Goal: Information Seeking & Learning: Learn about a topic

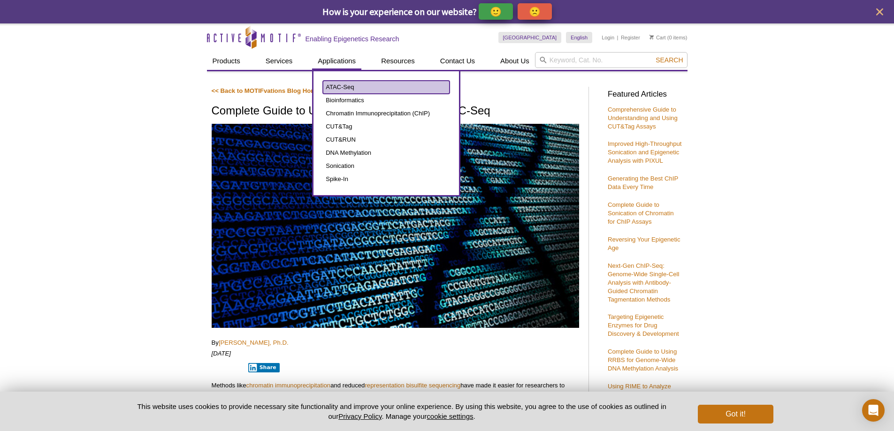
click at [331, 85] on link "ATAC-Seq" at bounding box center [386, 87] width 127 height 13
click at [331, 90] on link "ATAC-Seq" at bounding box center [386, 87] width 127 height 13
click at [344, 85] on link "ATAC-Seq" at bounding box center [386, 87] width 127 height 13
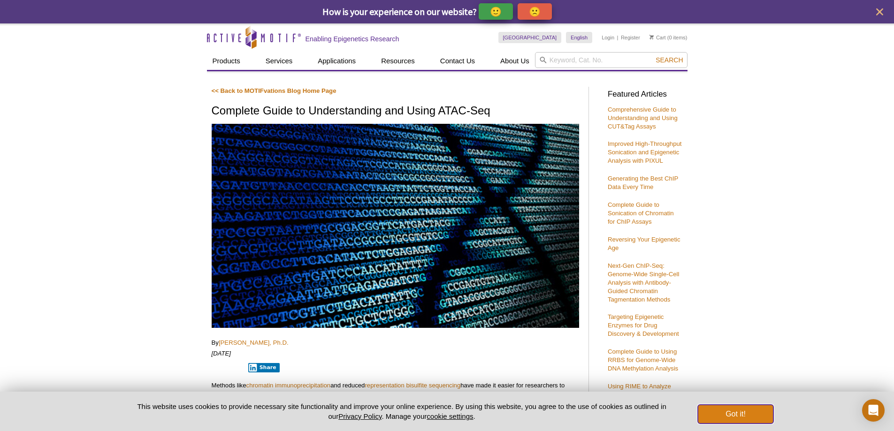
click at [748, 420] on button "Got it!" at bounding box center [735, 414] width 75 height 19
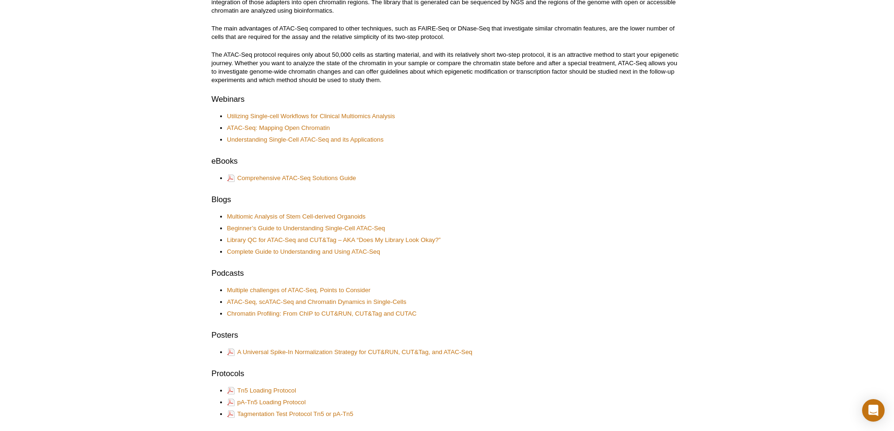
scroll to position [324, 0]
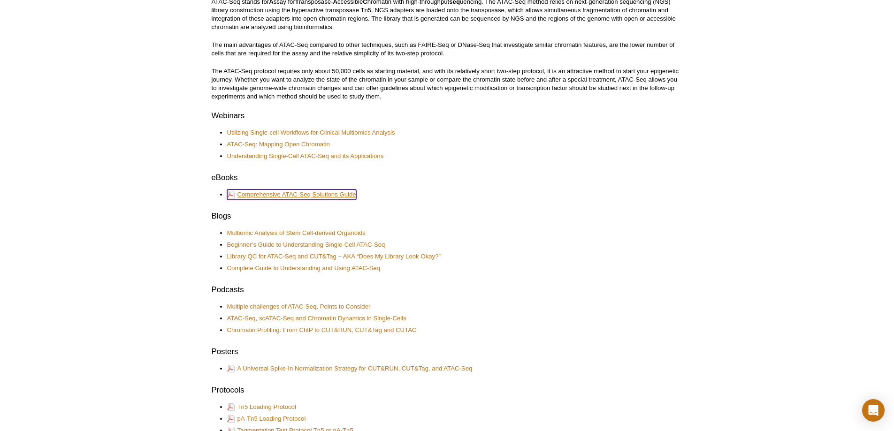
click at [276, 194] on link "Comprehensive ATAC-Seq Solutions Guide" at bounding box center [291, 195] width 129 height 10
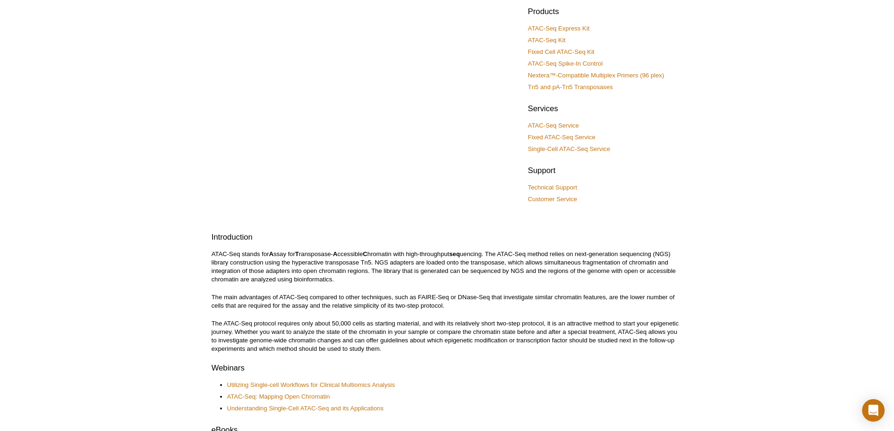
scroll to position [0, 0]
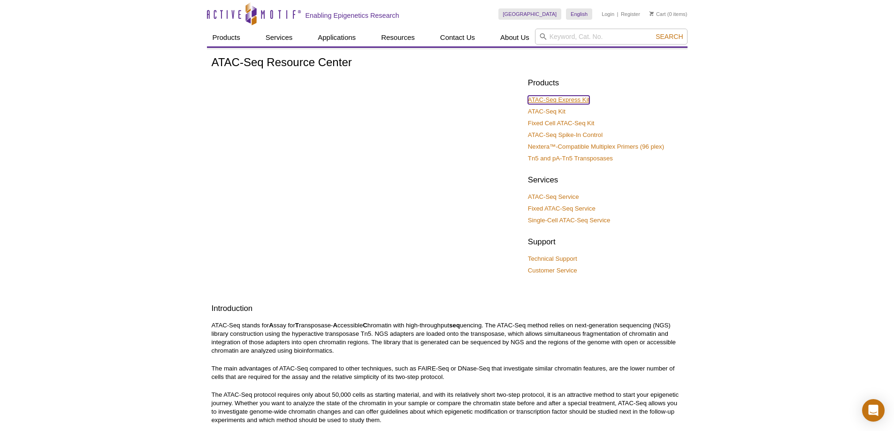
click at [560, 100] on link "ATAC-Seq Express Kit" at bounding box center [559, 100] width 62 height 8
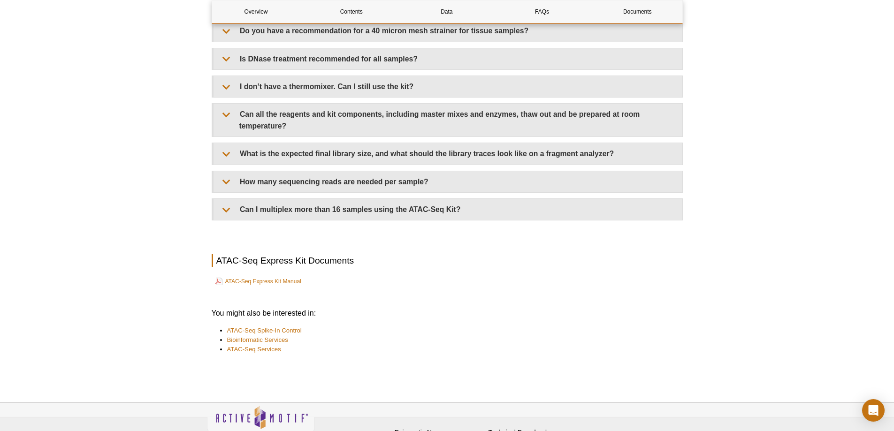
scroll to position [2160, 0]
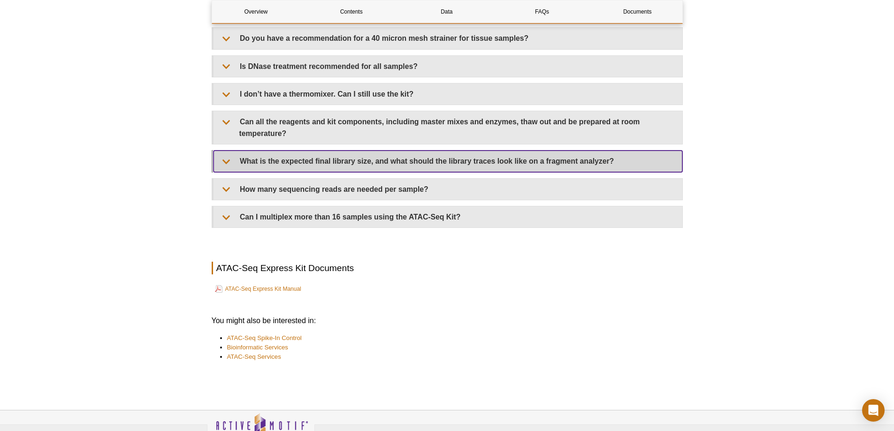
click at [322, 166] on summary "What is the expected final library size, and what should the library traces loo…" at bounding box center [448, 161] width 469 height 21
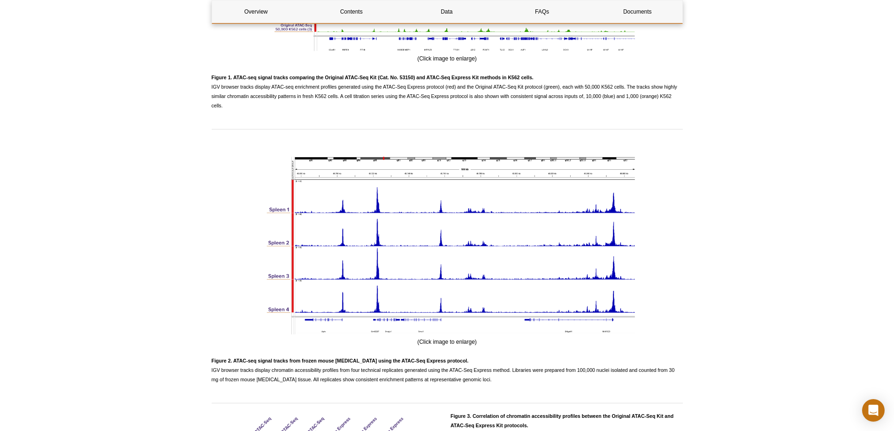
scroll to position [1268, 0]
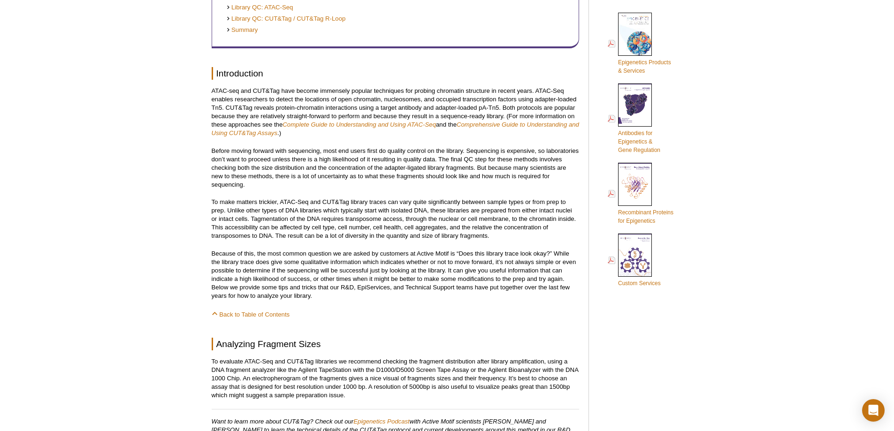
scroll to position [423, 0]
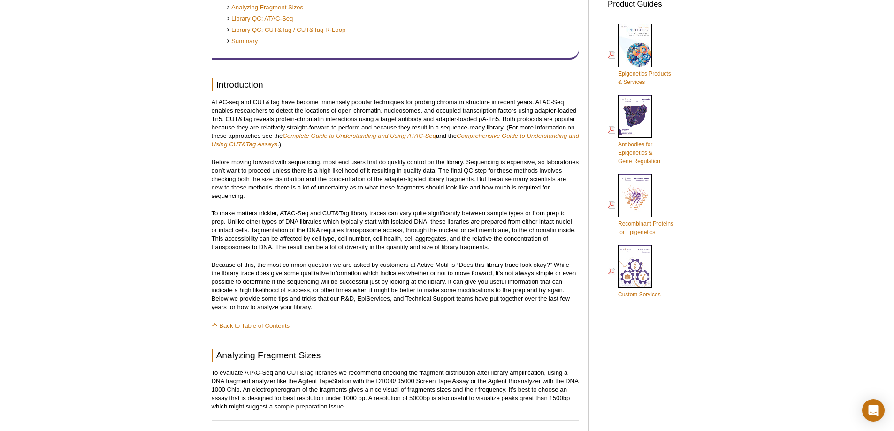
drag, startPoint x: 686, startPoint y: 118, endPoint x: 561, endPoint y: 207, distance: 153.8
